Goal: Information Seeking & Learning: Understand process/instructions

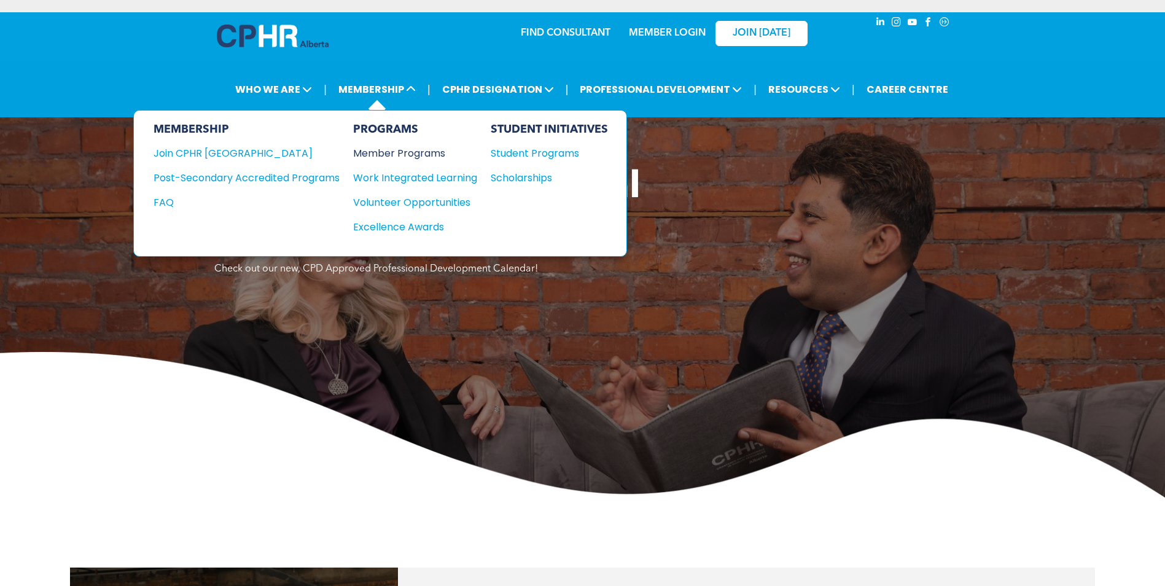
click at [397, 149] on div "Member Programs" at bounding box center [409, 152] width 112 height 15
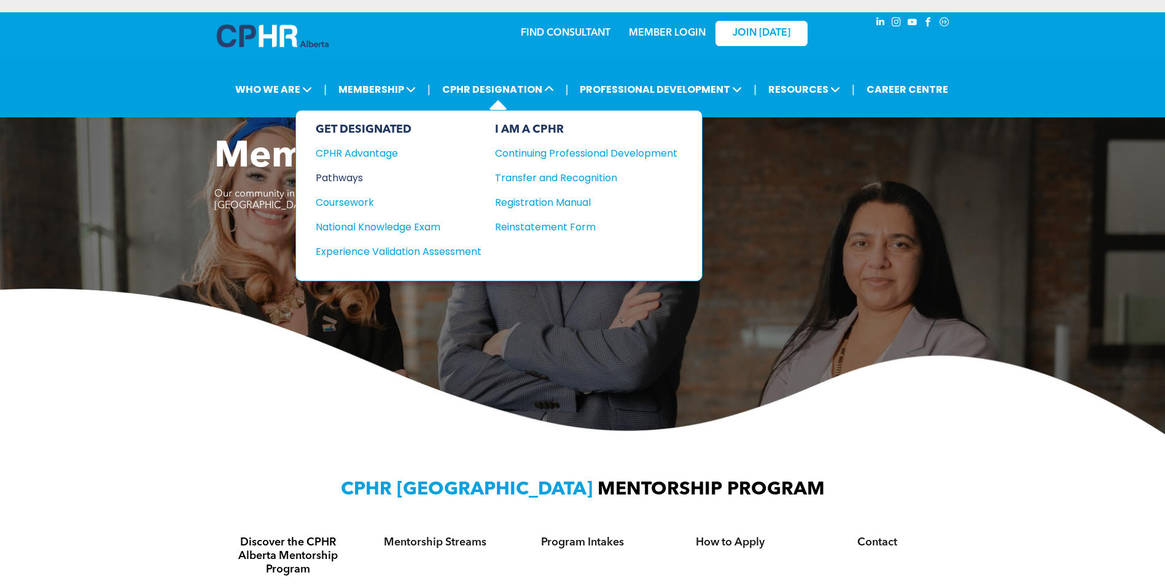
click at [347, 177] on div "Pathways" at bounding box center [390, 177] width 149 height 15
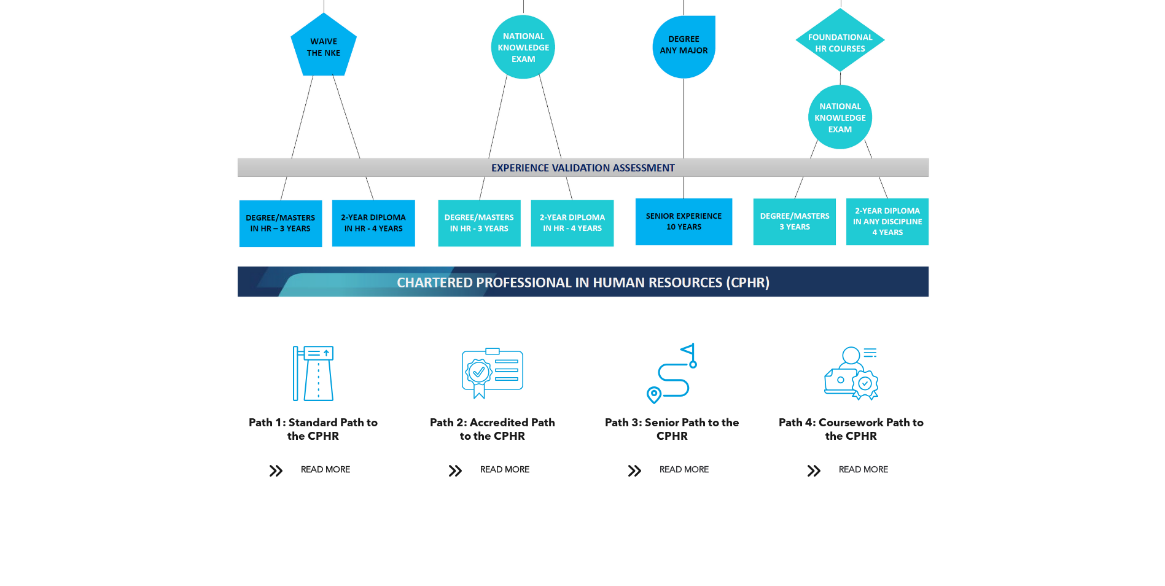
scroll to position [1166, 0]
click at [813, 462] on span at bounding box center [813, 470] width 16 height 17
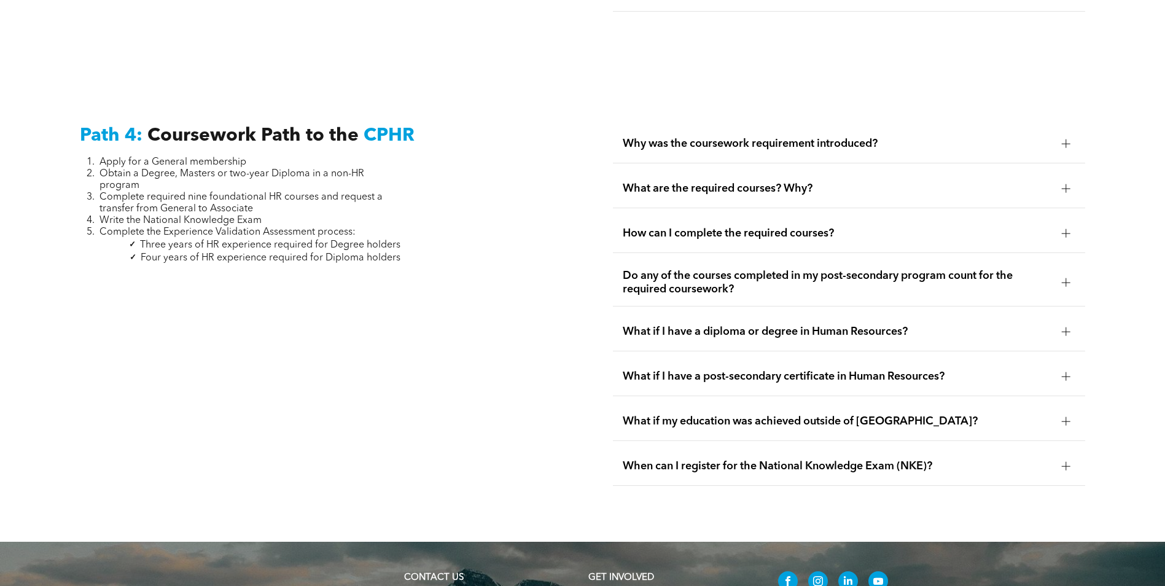
scroll to position [3583, 0]
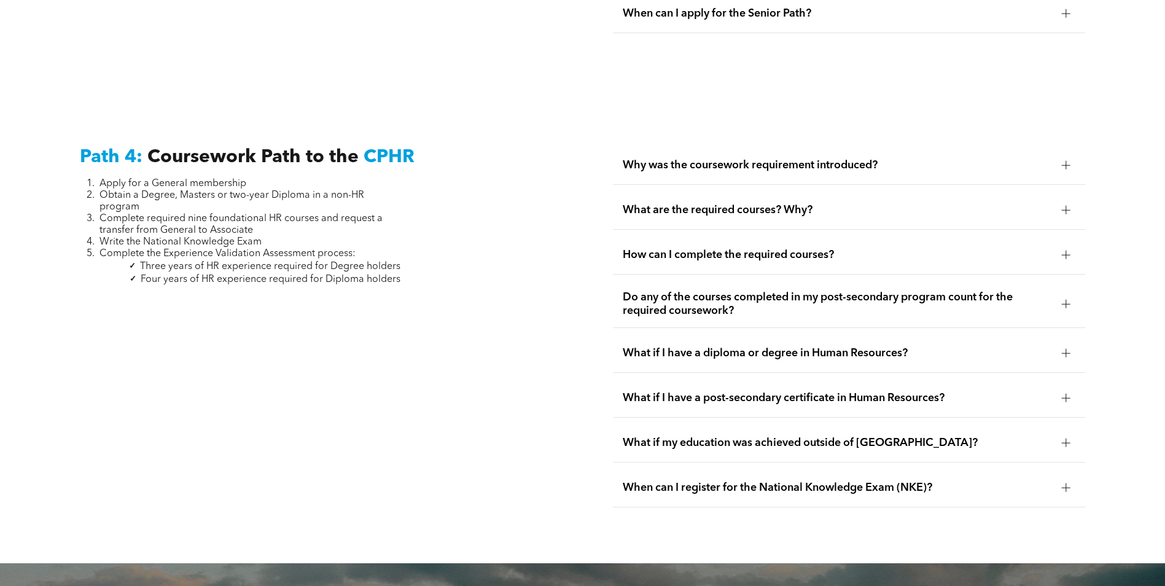
click at [713, 481] on span "When can I register for the National Knowledge Exam (NKE)?" at bounding box center [836, 488] width 429 height 14
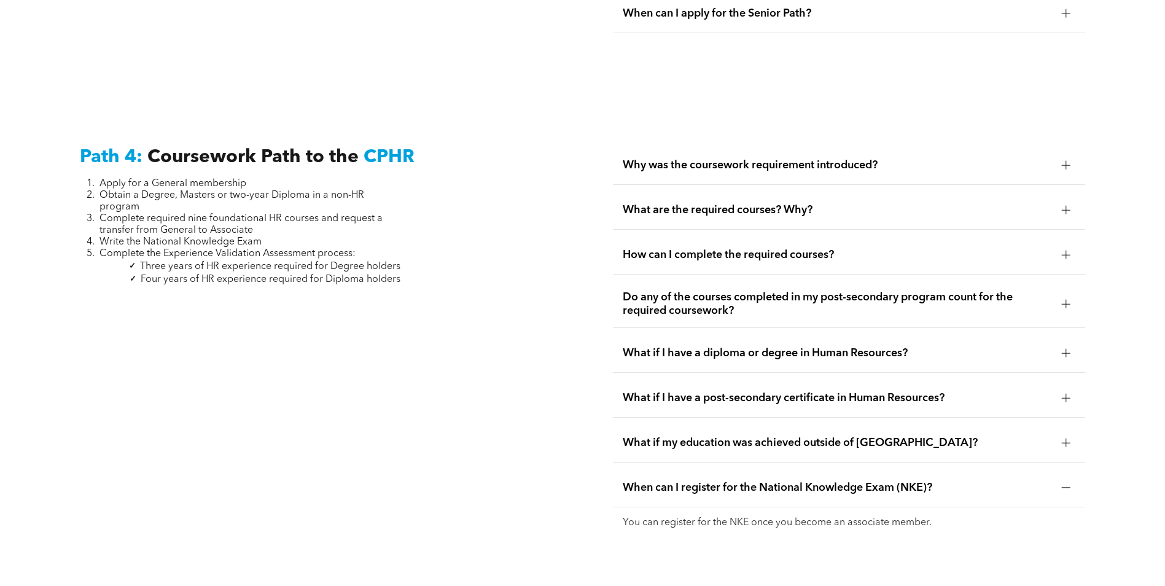
click at [744, 334] on div "What if I have a diploma or degree in Human Resources?" at bounding box center [849, 353] width 472 height 39
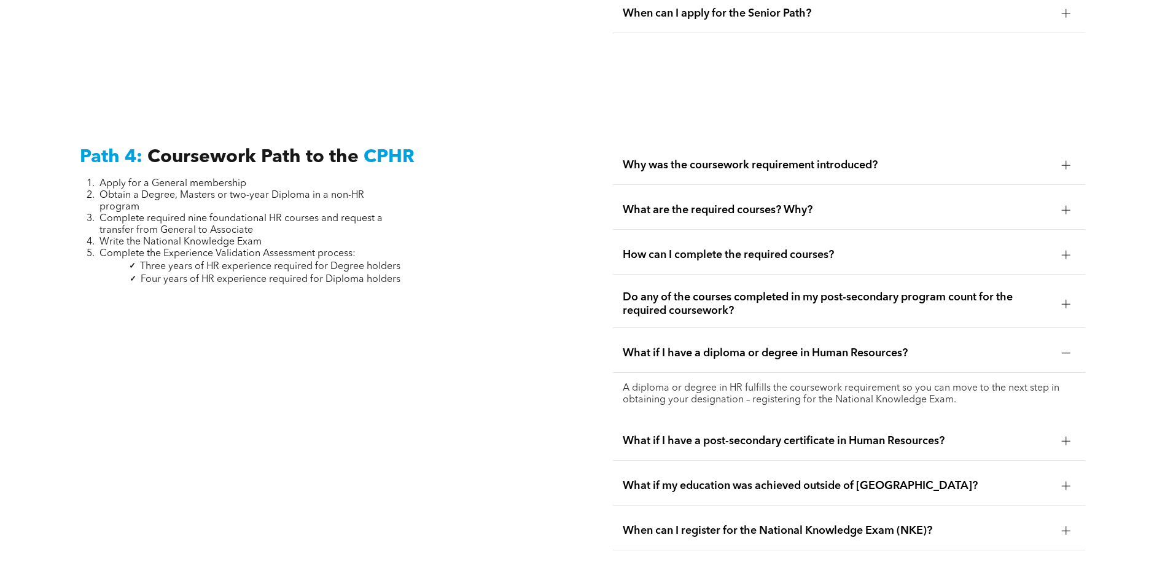
click at [744, 334] on div "What if I have a diploma or degree in Human Resources?" at bounding box center [849, 353] width 472 height 39
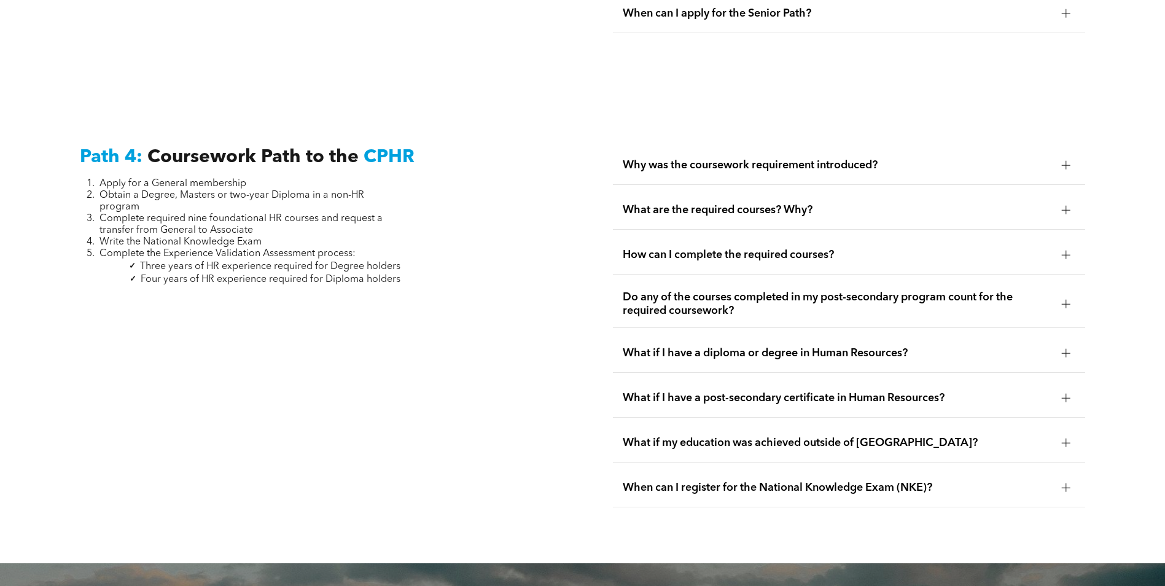
click at [750, 391] on span "What if I have a post-secondary certificate in Human Resources?" at bounding box center [836, 398] width 429 height 14
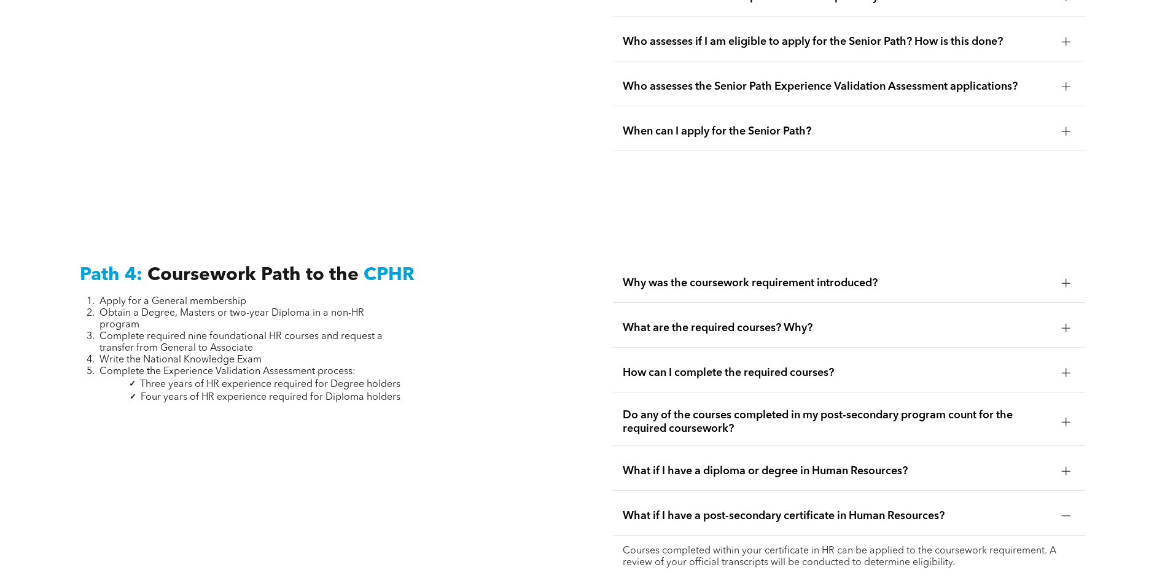
scroll to position [3460, 0]
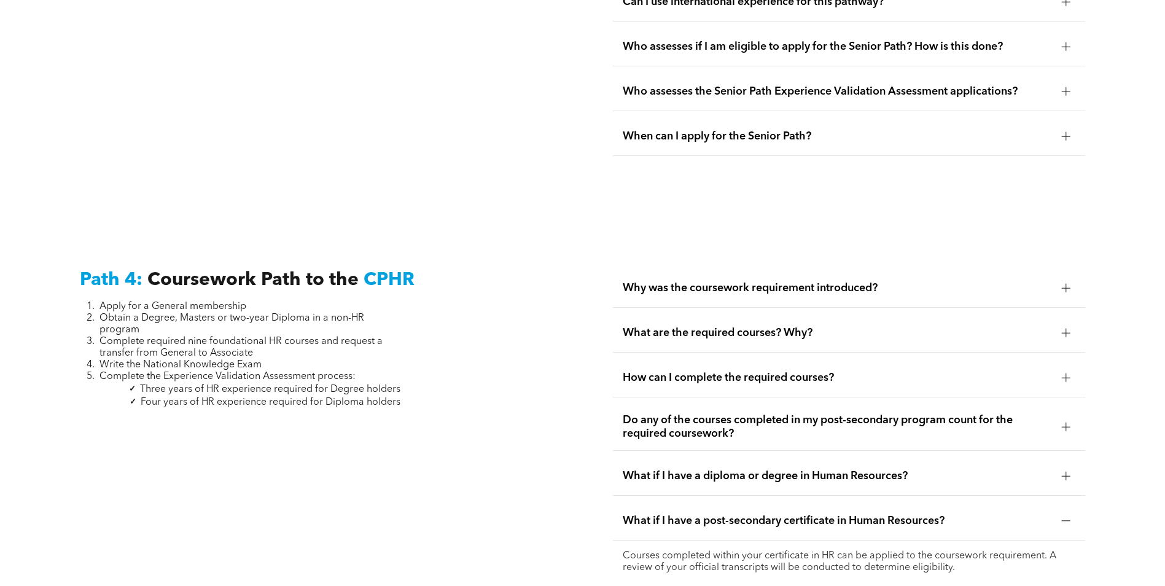
click at [662, 413] on span "Do any of the courses completed in my post-secondary program count for the requ…" at bounding box center [836, 426] width 429 height 27
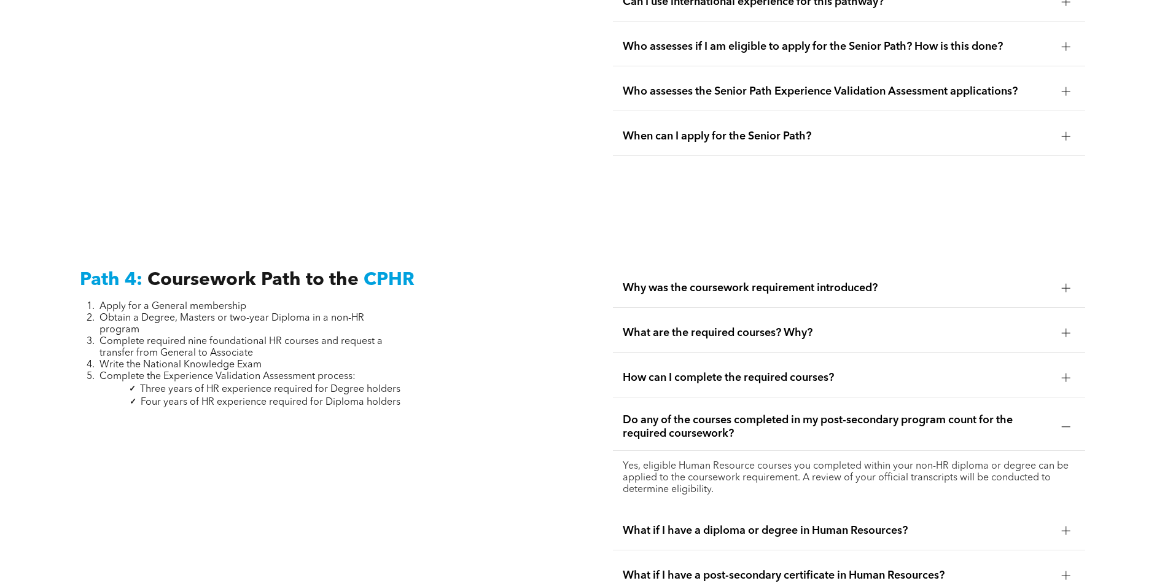
click at [662, 413] on span "Do any of the courses completed in my post-secondary program count for the requ…" at bounding box center [836, 426] width 429 height 27
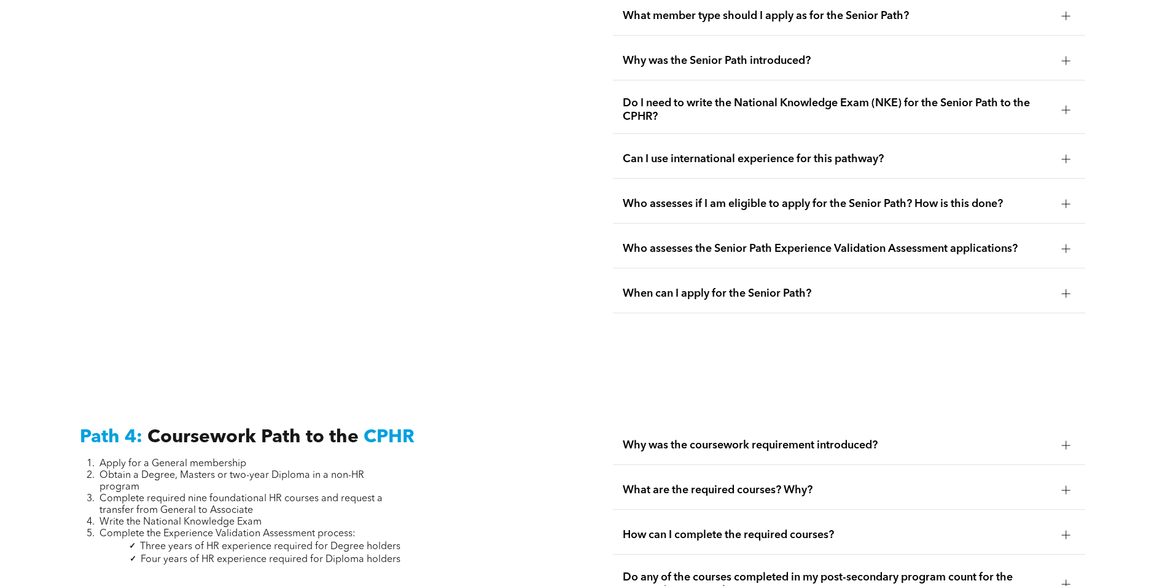
scroll to position [3399, 0]
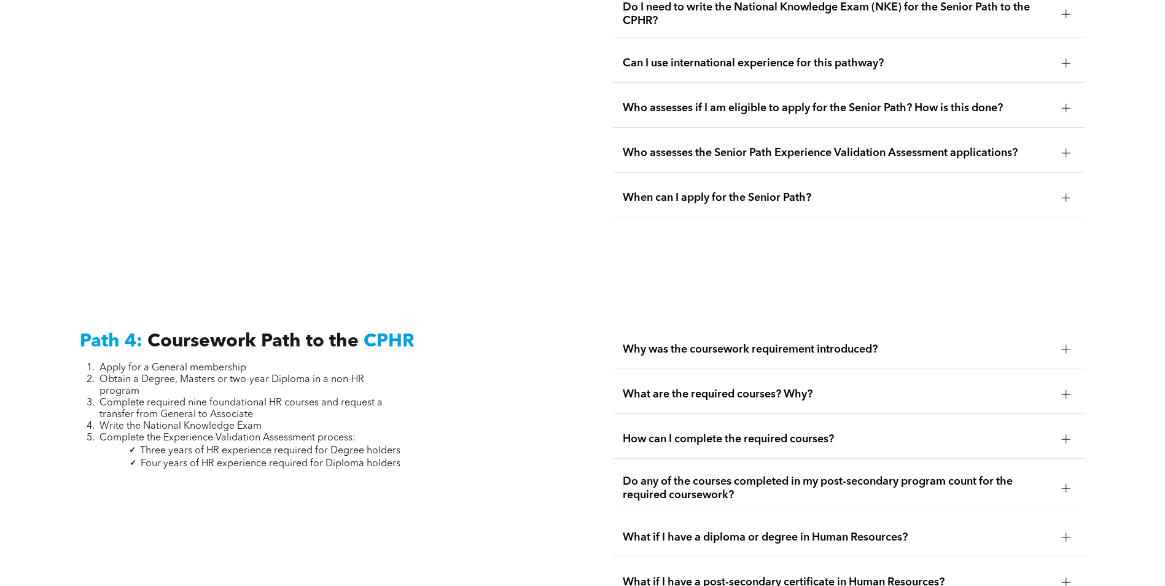
click at [691, 375] on div "What are the required courses? Why?" at bounding box center [849, 394] width 472 height 39
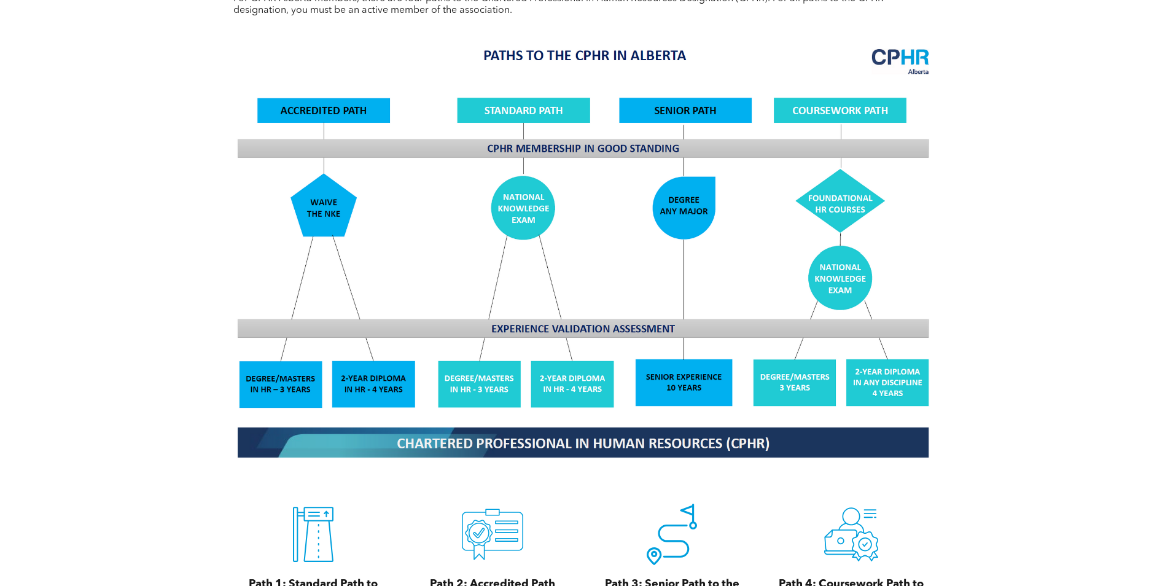
scroll to position [1066, 0]
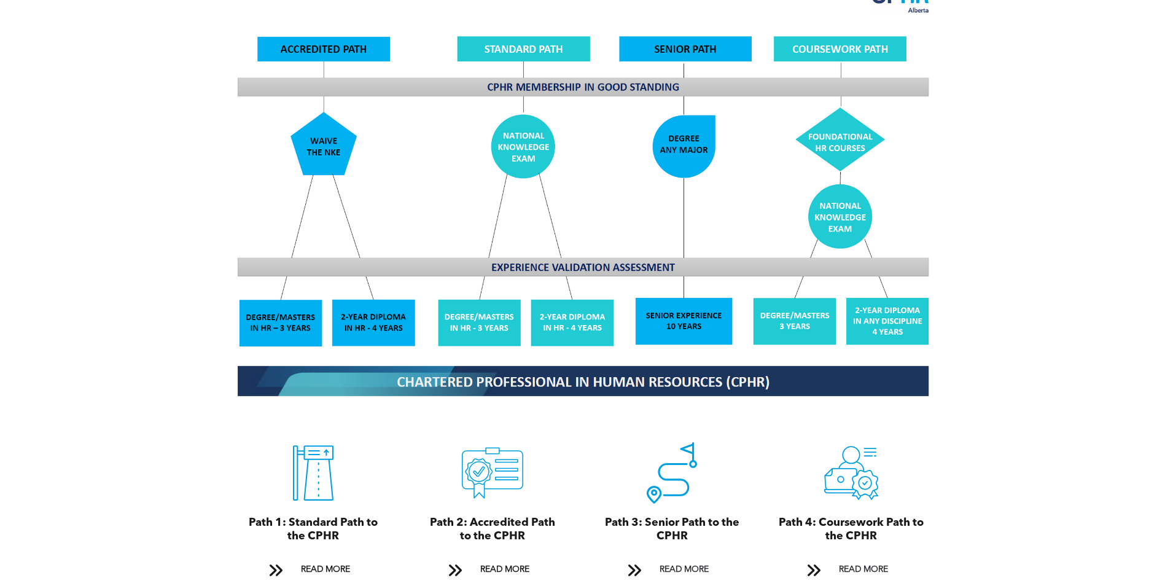
click at [939, 165] on div at bounding box center [582, 191] width 717 height 428
